Goal: Use online tool/utility: Utilize a website feature to perform a specific function

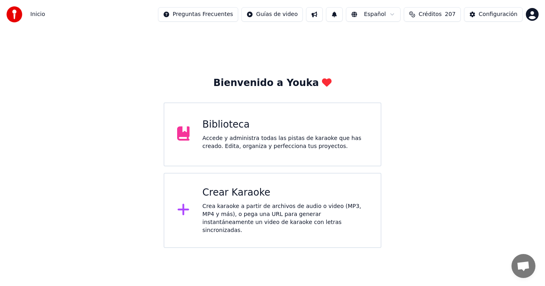
click at [260, 180] on div "Crear Karaoke Crea karaoke a partir de archivos de audio o video (MP3, MP4 y má…" at bounding box center [273, 210] width 218 height 75
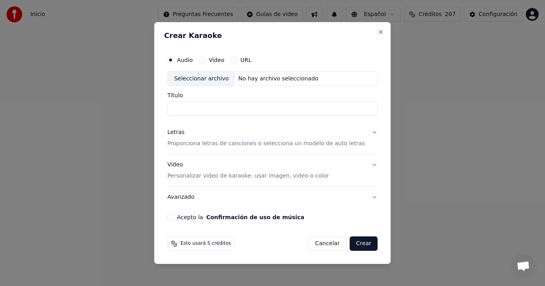
click at [208, 78] on div "Seleccionar archivo" at bounding box center [201, 78] width 67 height 14
type input "**********"
click at [189, 144] on p "Proporciona letras de canciones o selecciona un modelo de auto letras" at bounding box center [266, 144] width 198 height 8
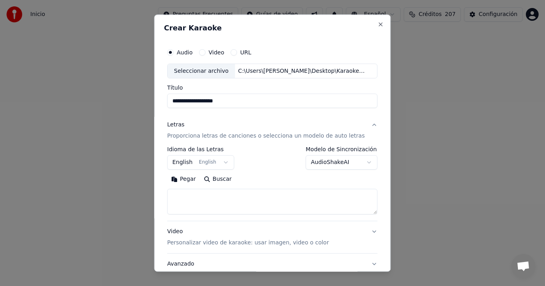
click at [184, 178] on button "Pegar" at bounding box center [183, 179] width 33 height 13
type textarea "**********"
click at [179, 159] on button "English English" at bounding box center [200, 162] width 67 height 14
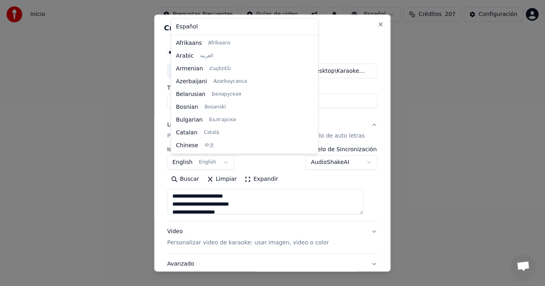
scroll to position [64, 0]
select select "**"
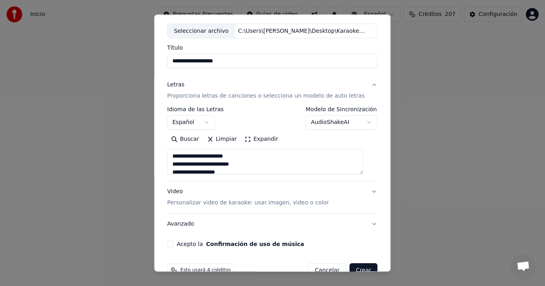
click at [183, 232] on button "Avanzado" at bounding box center [272, 224] width 210 height 21
type textarea "**********"
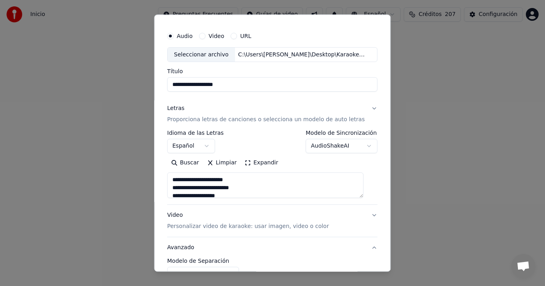
scroll to position [14, 0]
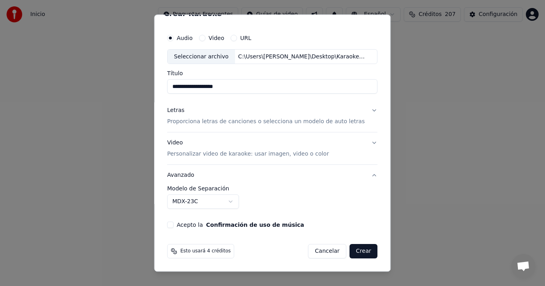
click at [182, 148] on div "Video Personalizar video de karaoke: usar imagen, video o color" at bounding box center [248, 148] width 162 height 19
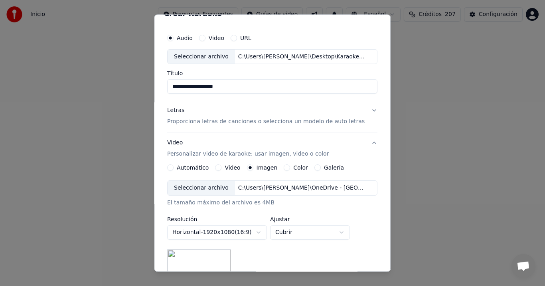
click at [207, 189] on div "Seleccionar archivo" at bounding box center [201, 188] width 67 height 14
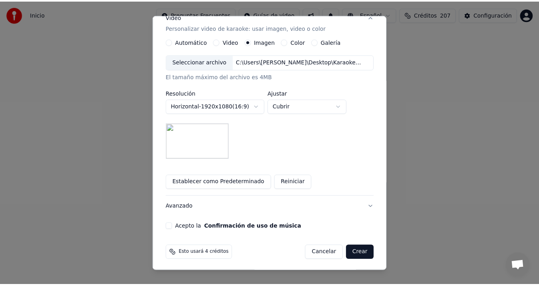
scroll to position [142, 0]
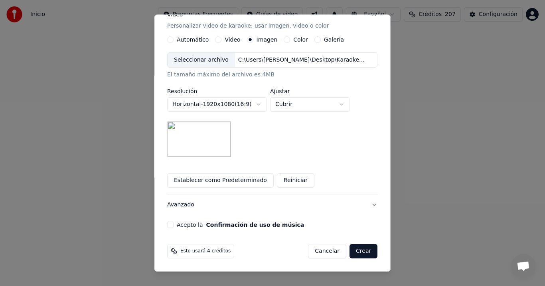
click at [174, 223] on button "Acepto la Confirmación de uso de música" at bounding box center [170, 225] width 6 height 6
click at [359, 252] on button "Crear" at bounding box center [364, 251] width 28 height 14
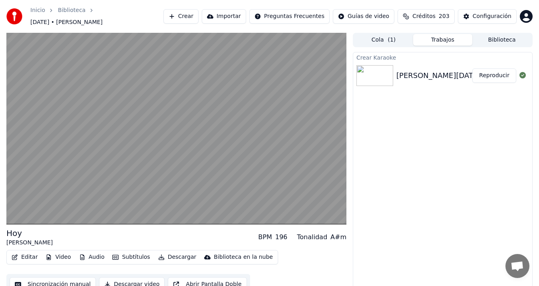
click at [513, 100] on div "Crear Karaoke [PERSON_NAME][DATE] Reproducir" at bounding box center [443, 173] width 180 height 243
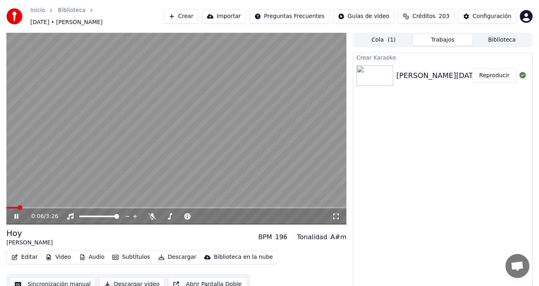
click at [65, 277] on button "Sincronización manual" at bounding box center [53, 284] width 86 height 14
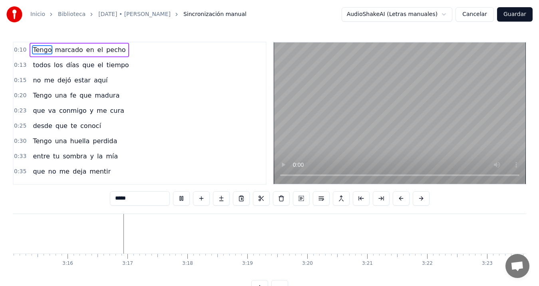
scroll to position [0, 11732]
click at [512, 13] on button "Guardar" at bounding box center [515, 14] width 36 height 14
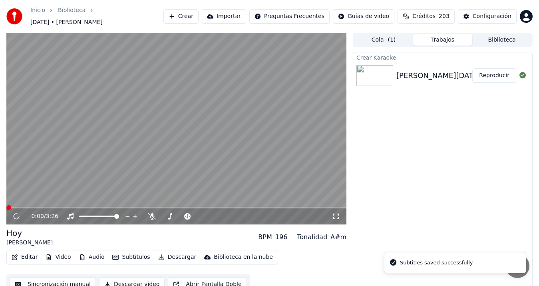
click at [141, 277] on button "Descargar video" at bounding box center [131, 284] width 65 height 14
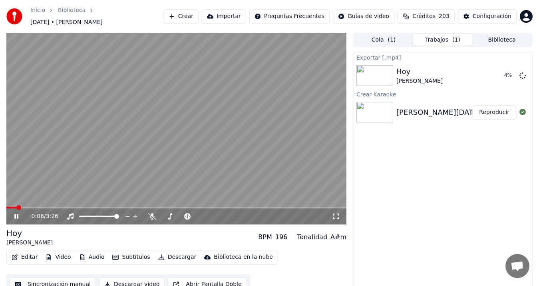
click at [130, 154] on video at bounding box center [176, 128] width 340 height 191
